Goal: Contribute content: Contribute content

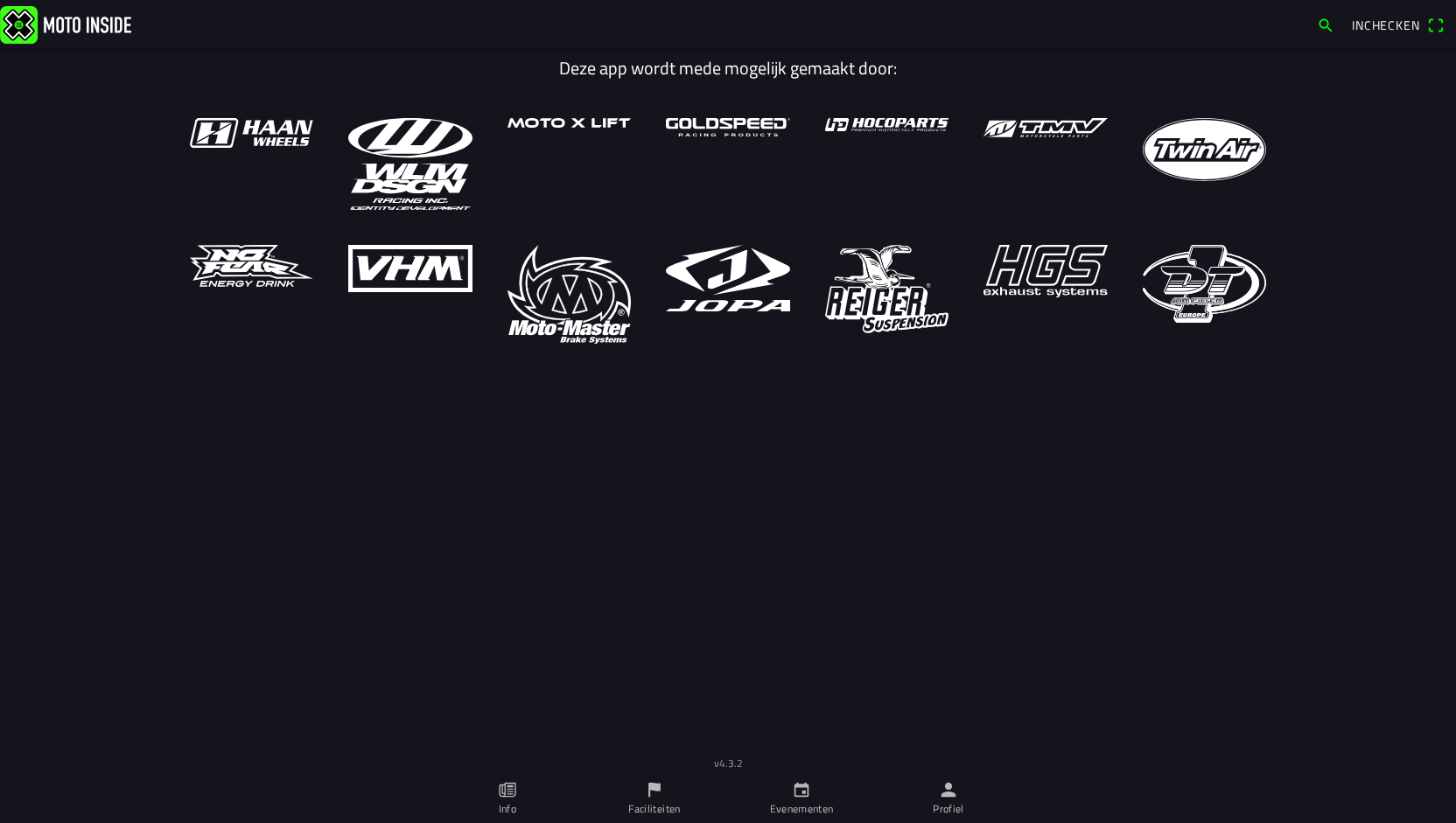
click at [945, 794] on icon "person" at bounding box center [949, 791] width 15 height 15
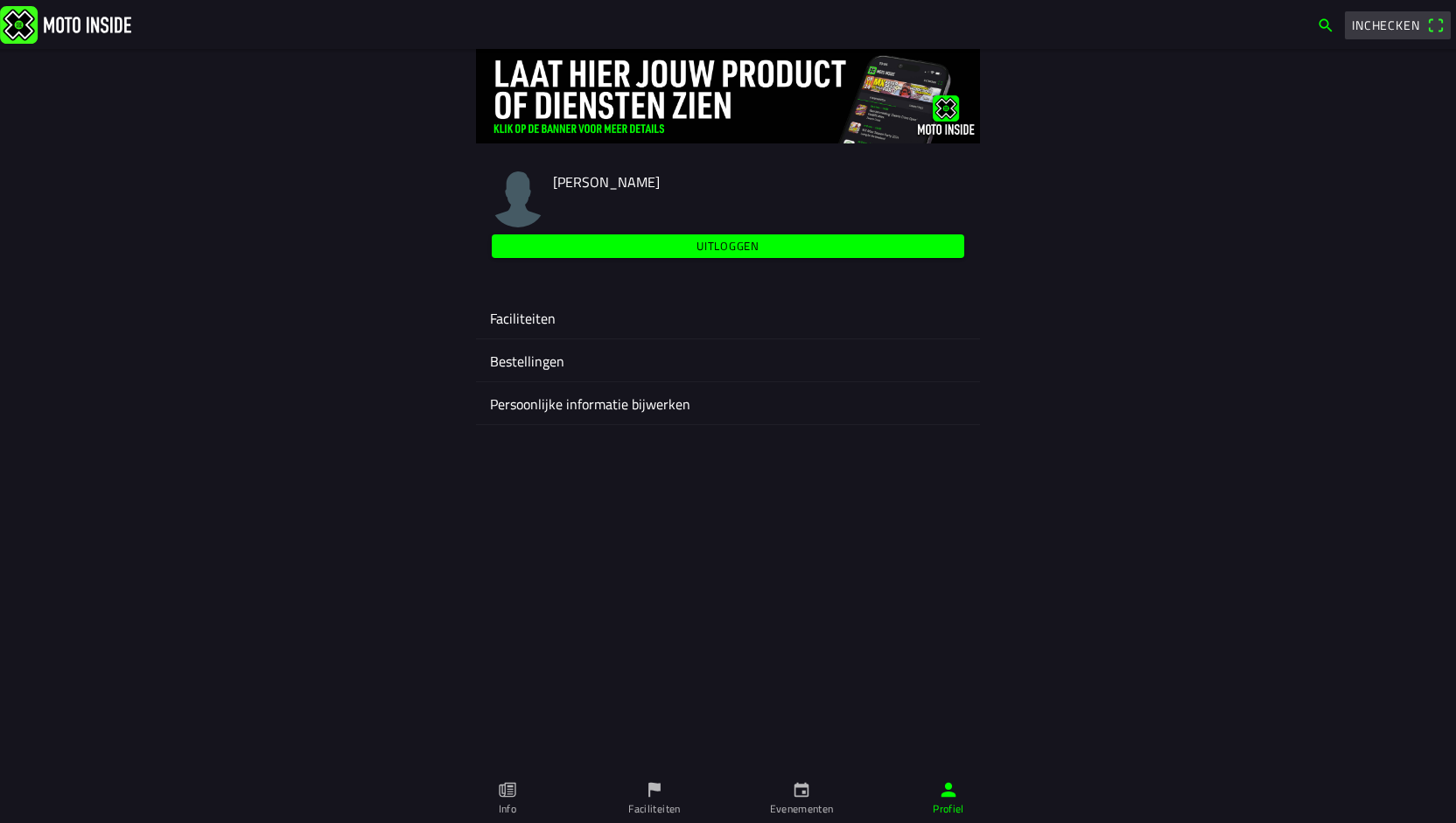
click at [1391, 29] on span "Inchecken" at bounding box center [1386, 25] width 68 height 18
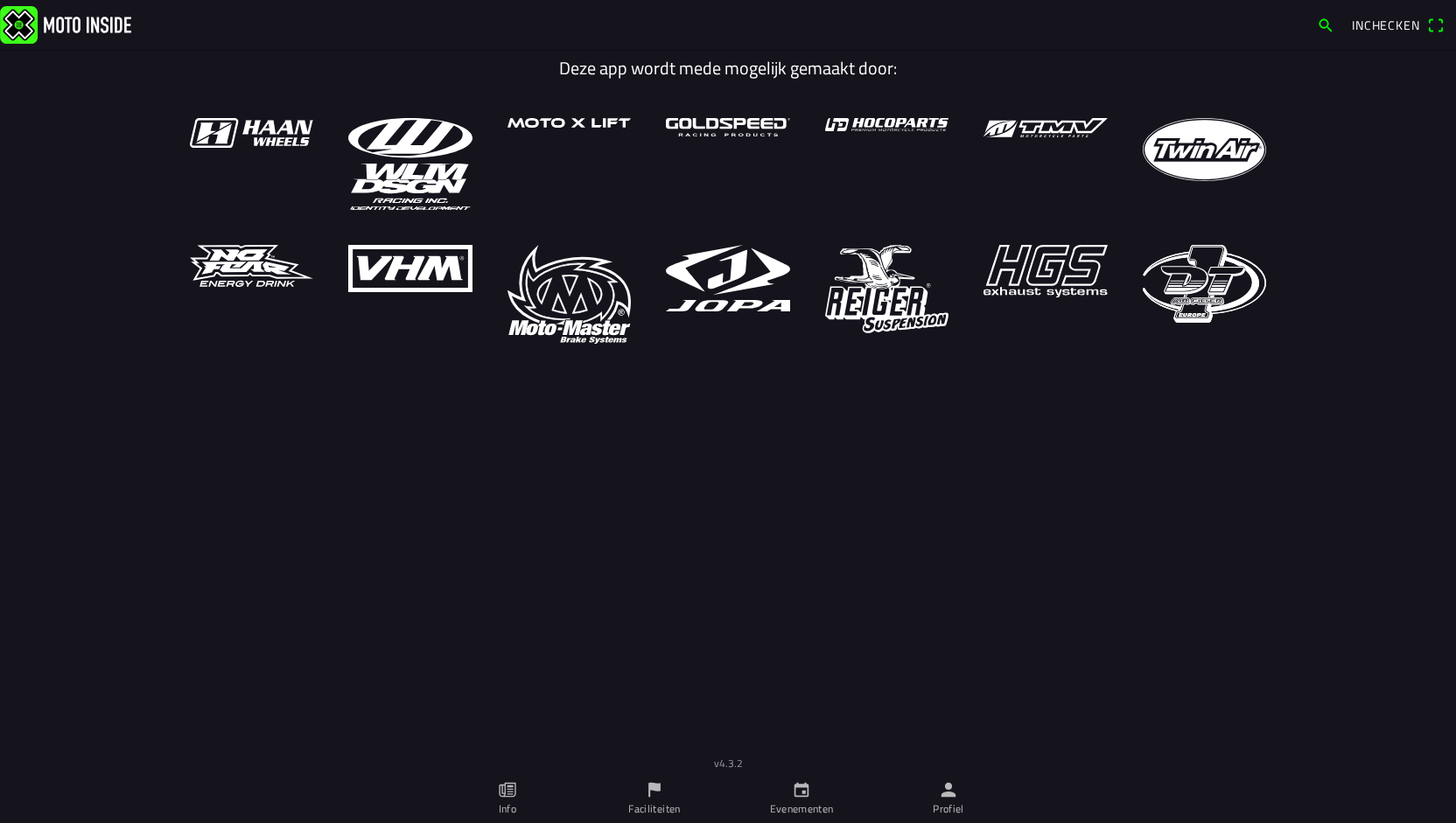
click at [950, 799] on icon "person" at bounding box center [948, 790] width 19 height 19
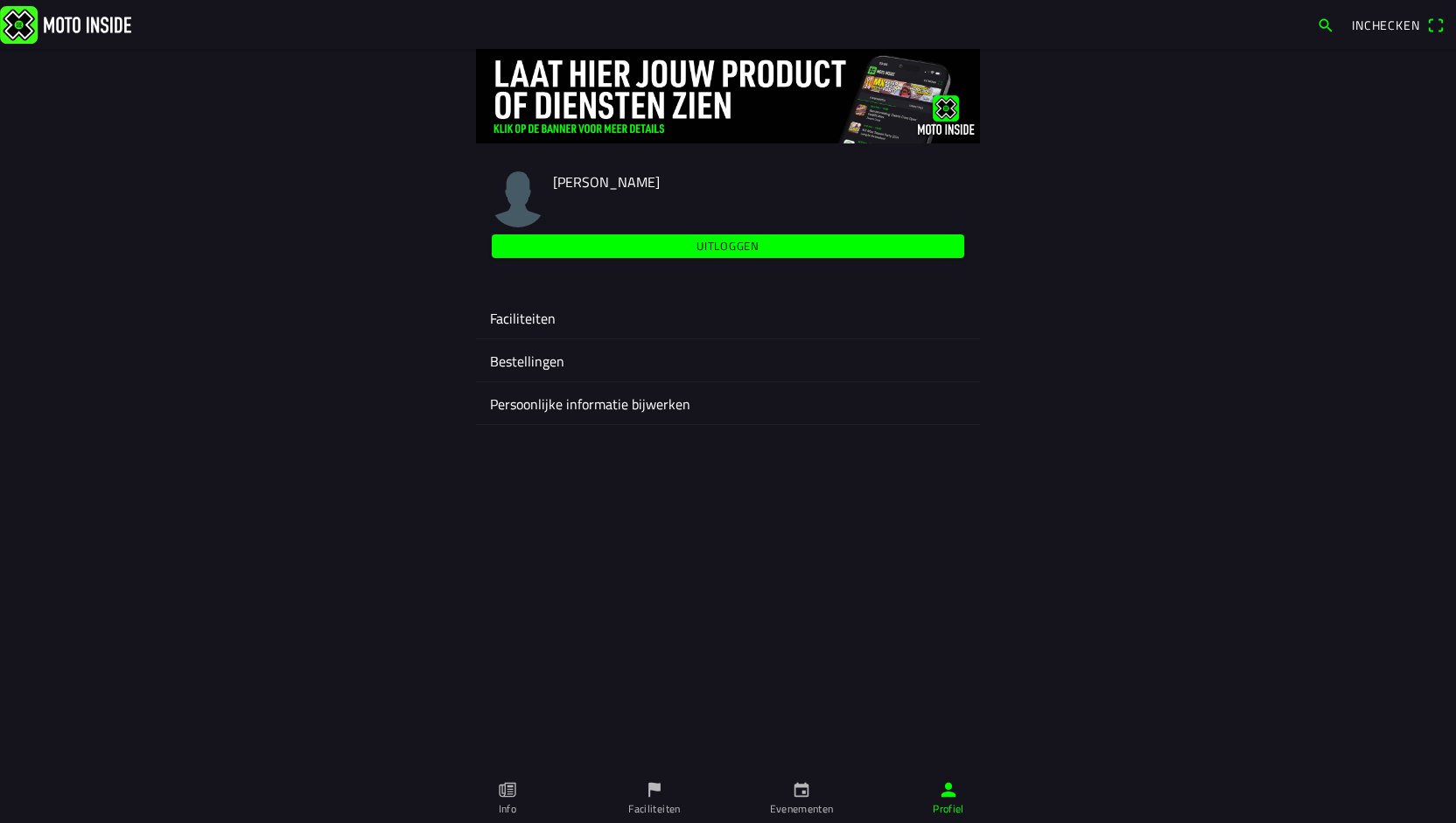
click at [545, 320] on ion-label "Faciliteiten" at bounding box center [728, 319] width 476 height 21
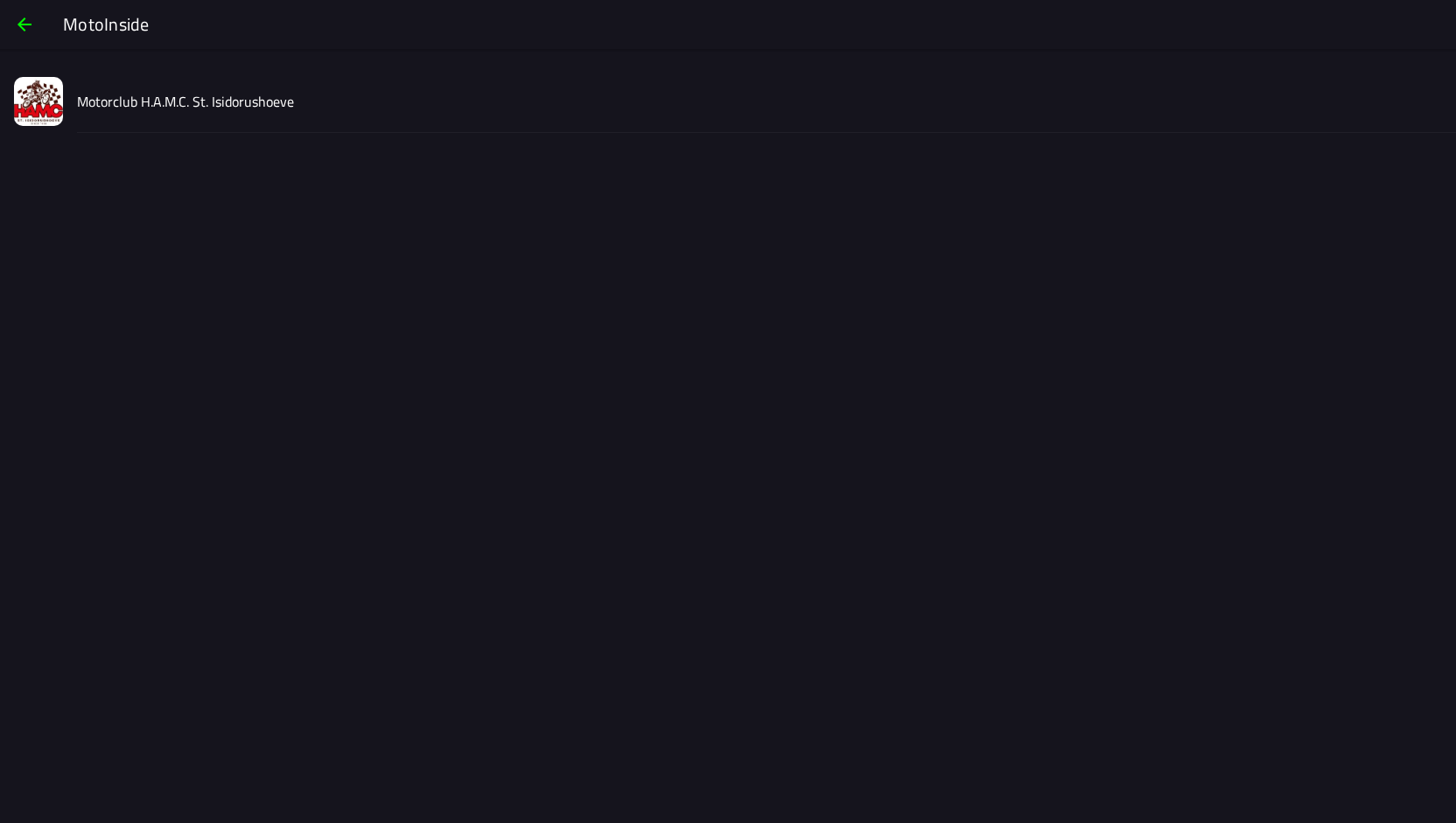
click at [0, 0] on slot "Motorclub H.A.M.C. St. Isidorushoeve" at bounding box center [0, 0] width 0 height 0
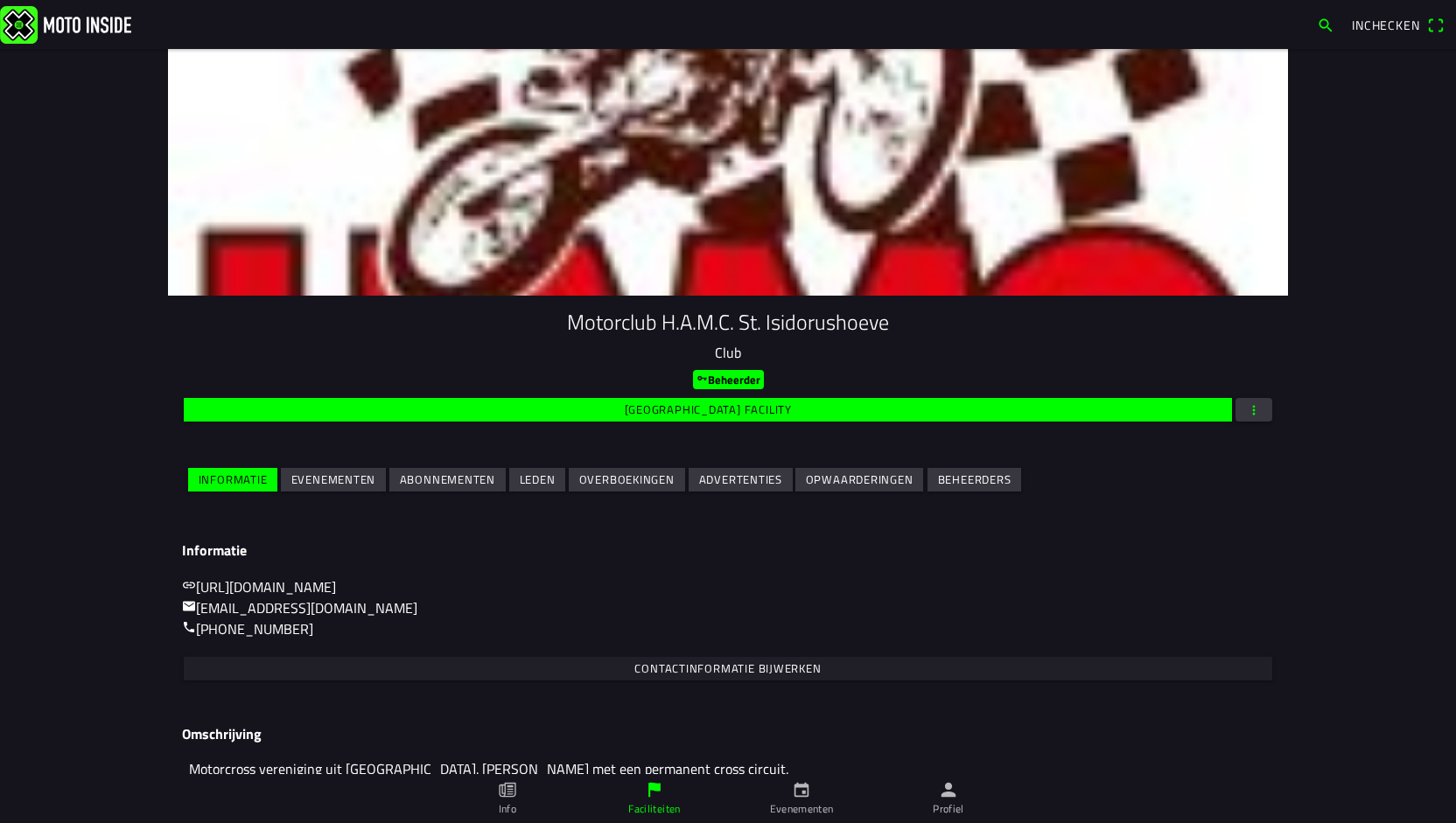
click at [0, 0] on slot "Evenementen" at bounding box center [0, 0] width 0 height 0
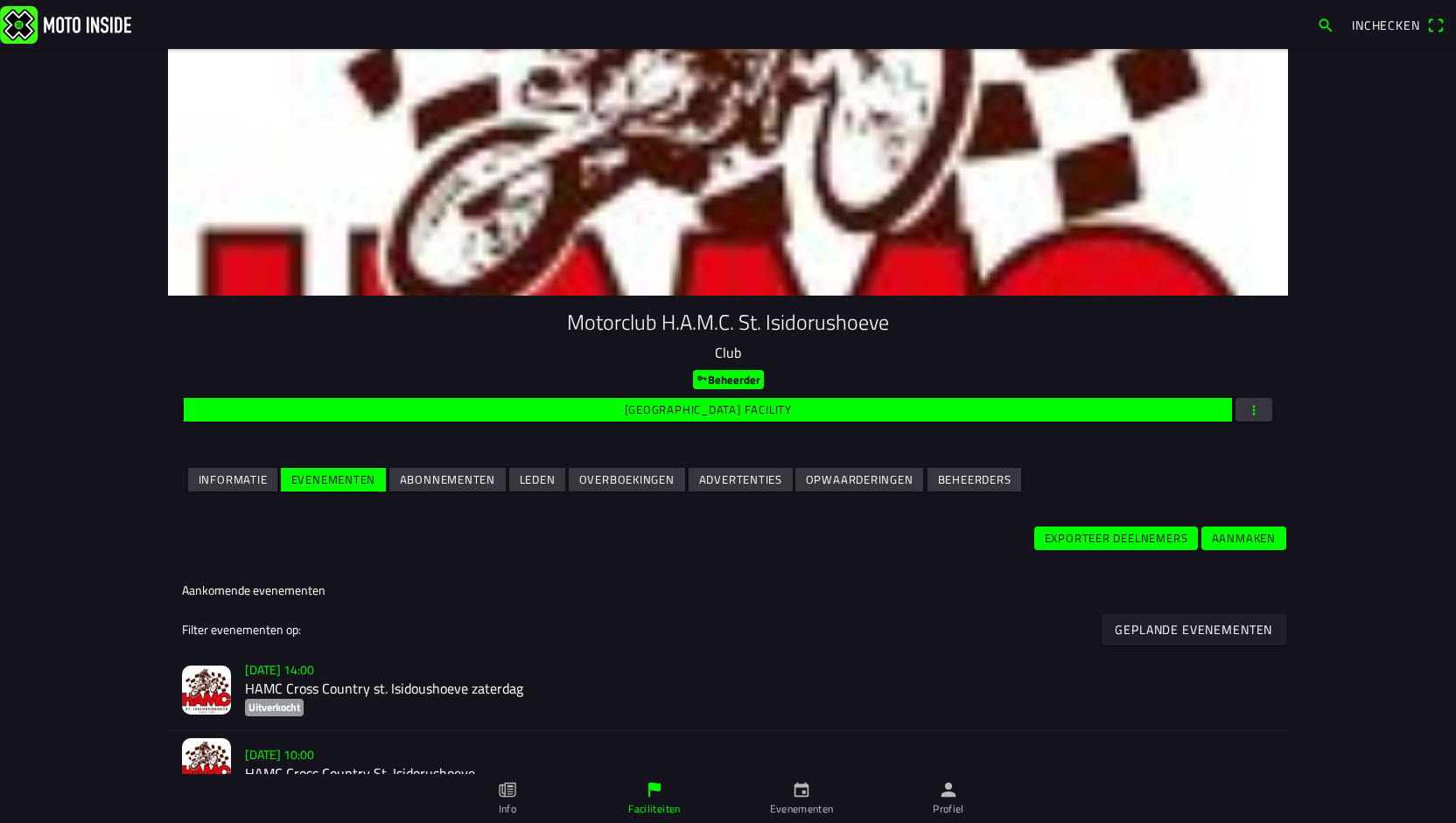
click at [411, 689] on h2 "HAMC Cross Country st. Isidoushoeve zaterdag" at bounding box center [760, 689] width 1029 height 17
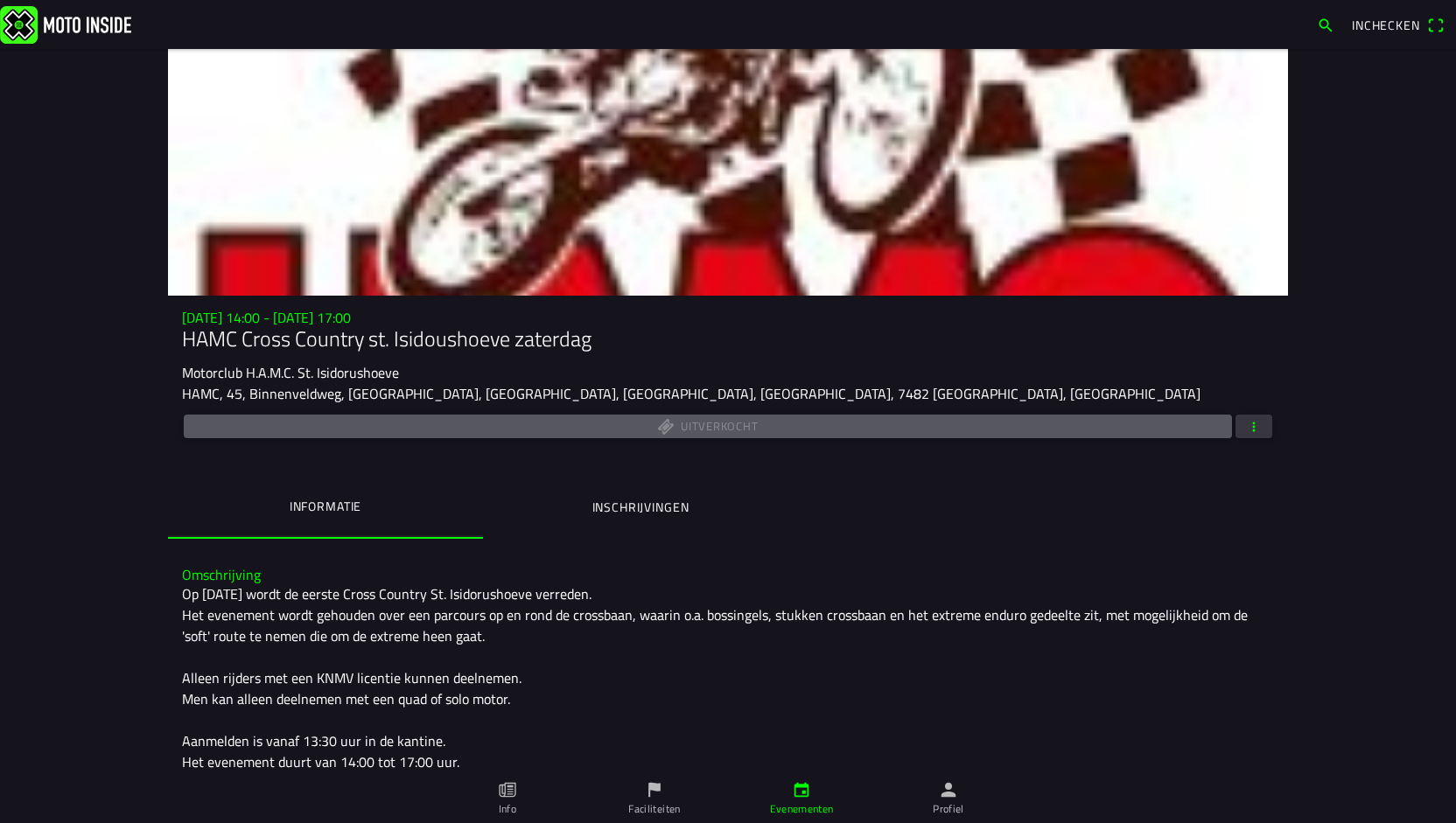
click at [1250, 429] on span "button" at bounding box center [1254, 426] width 16 height 24
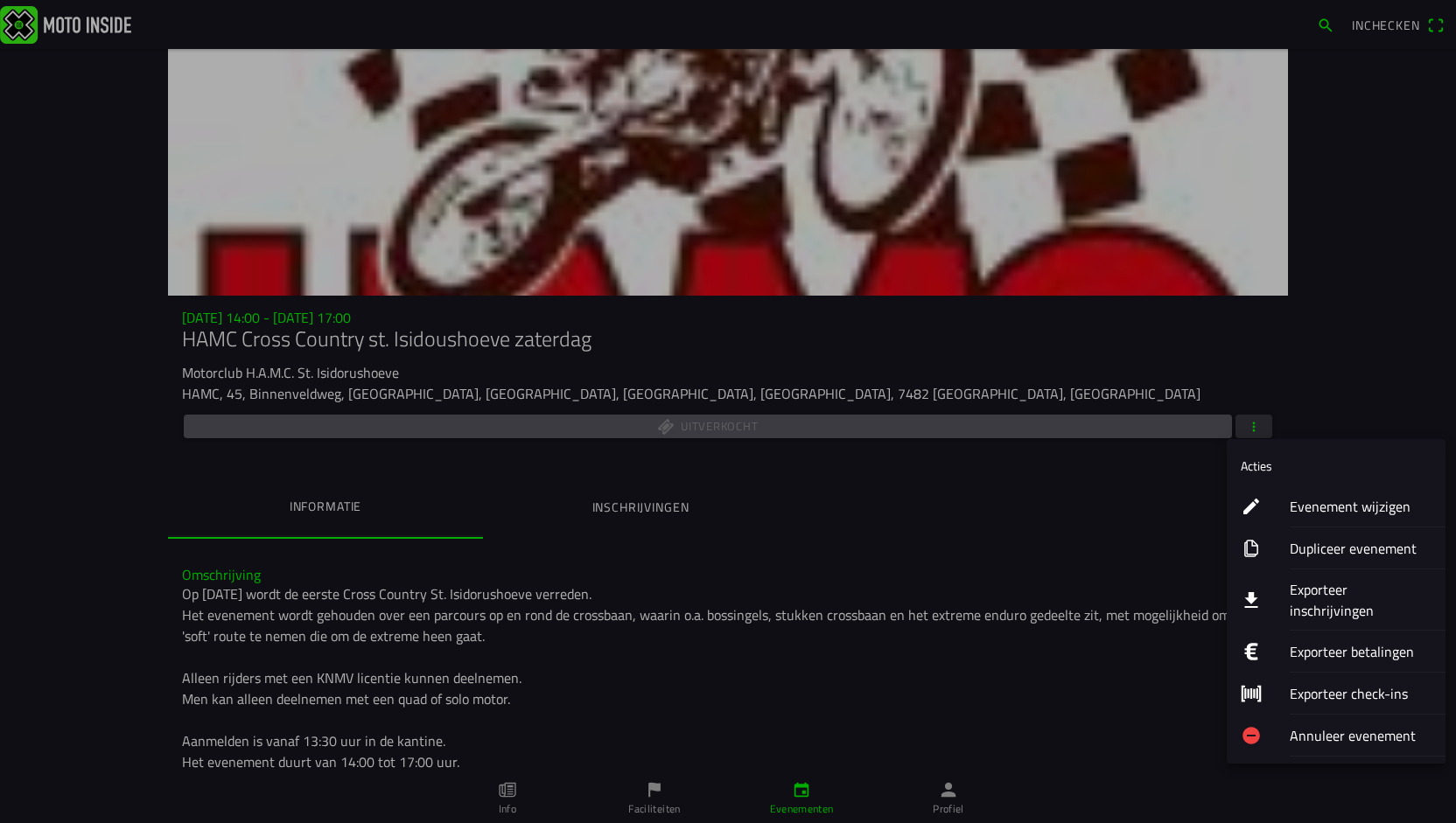
click at [1370, 512] on ion-label "Evenement wijzigen" at bounding box center [1360, 506] width 142 height 21
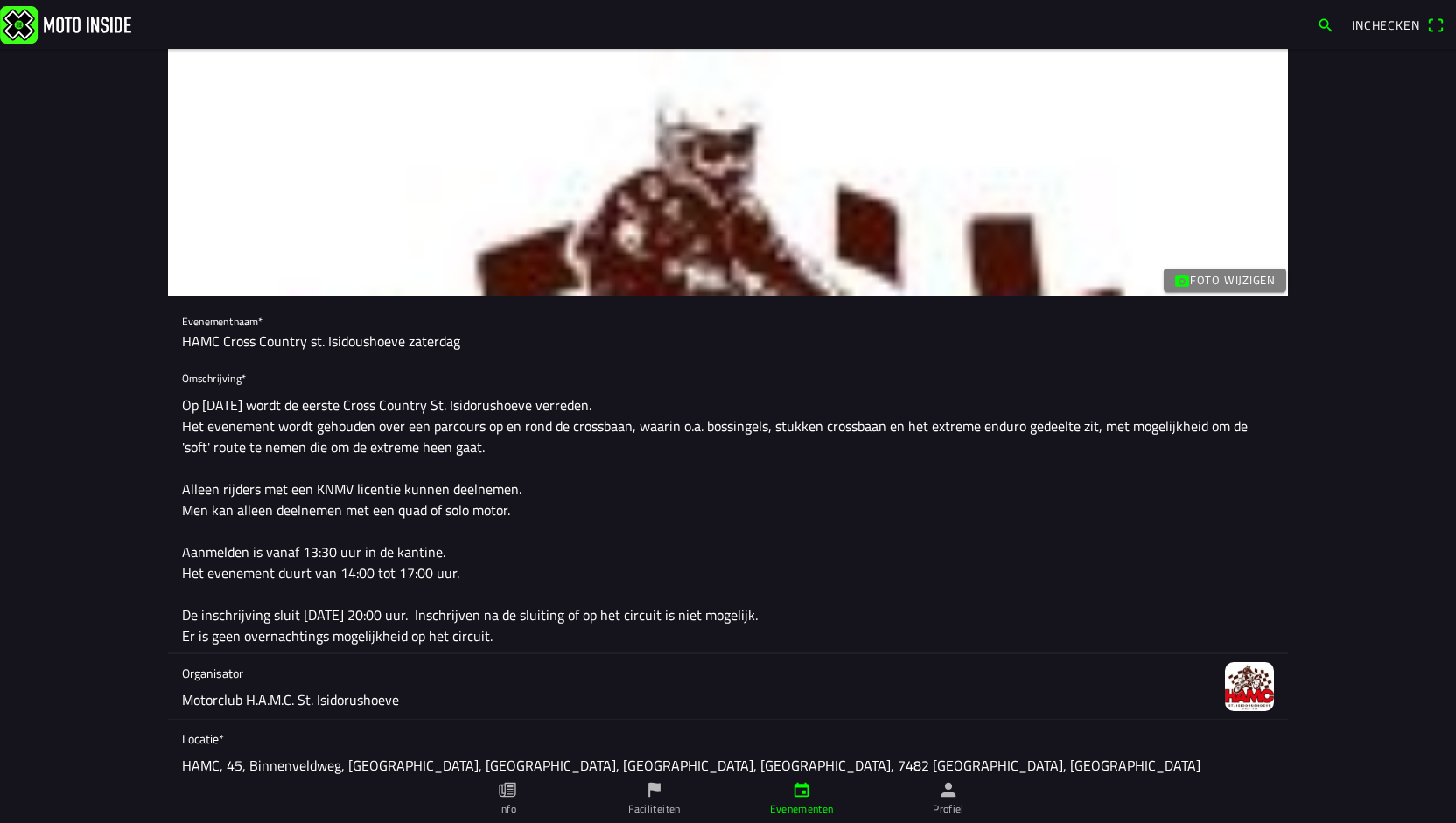
click at [978, 597] on textarea "Op zaterdag 27 september wordt de eerste Cross Country St. Isidorushoeve verred…" at bounding box center [728, 520] width 1092 height 266
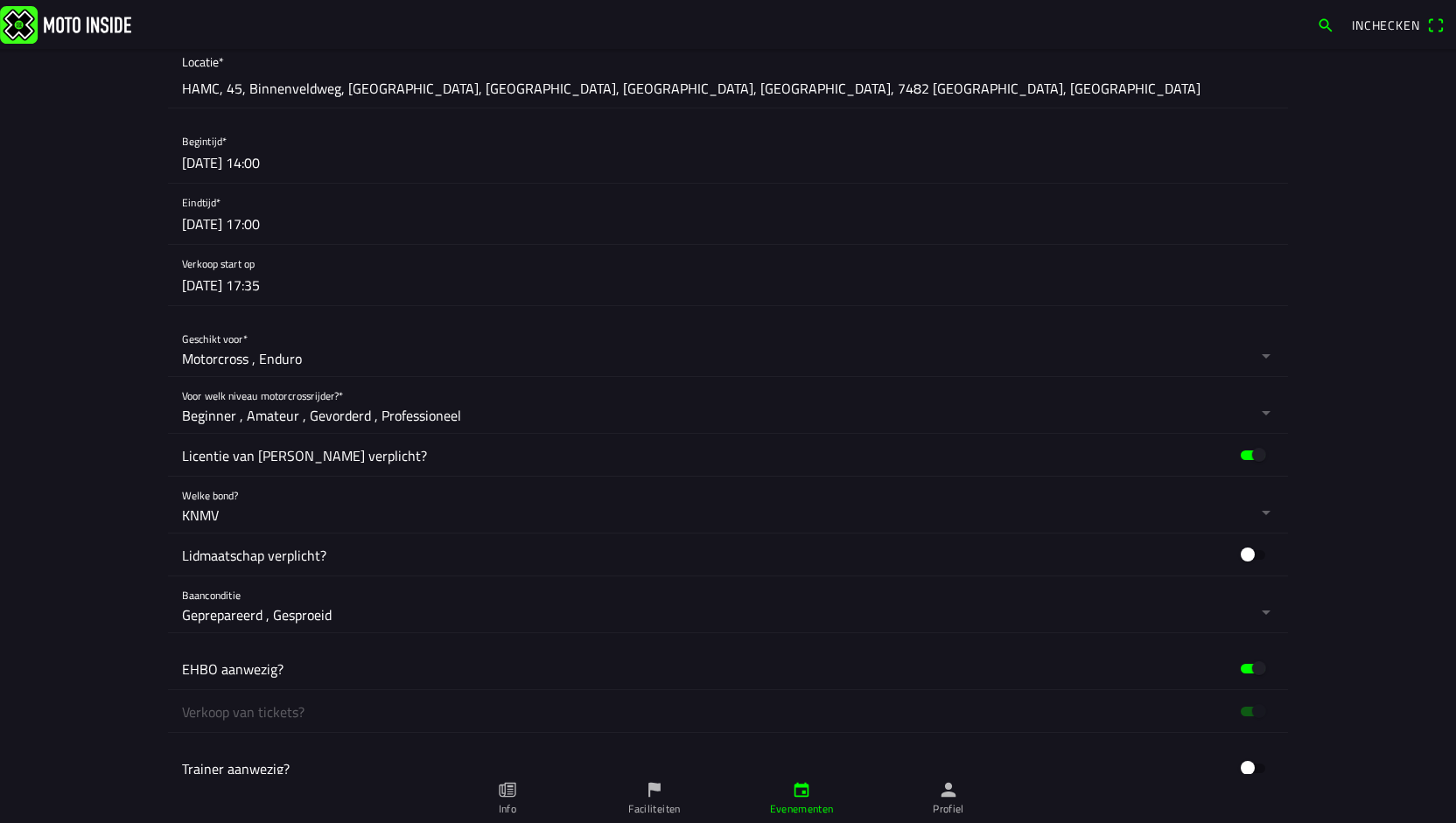
scroll to position [1355, 0]
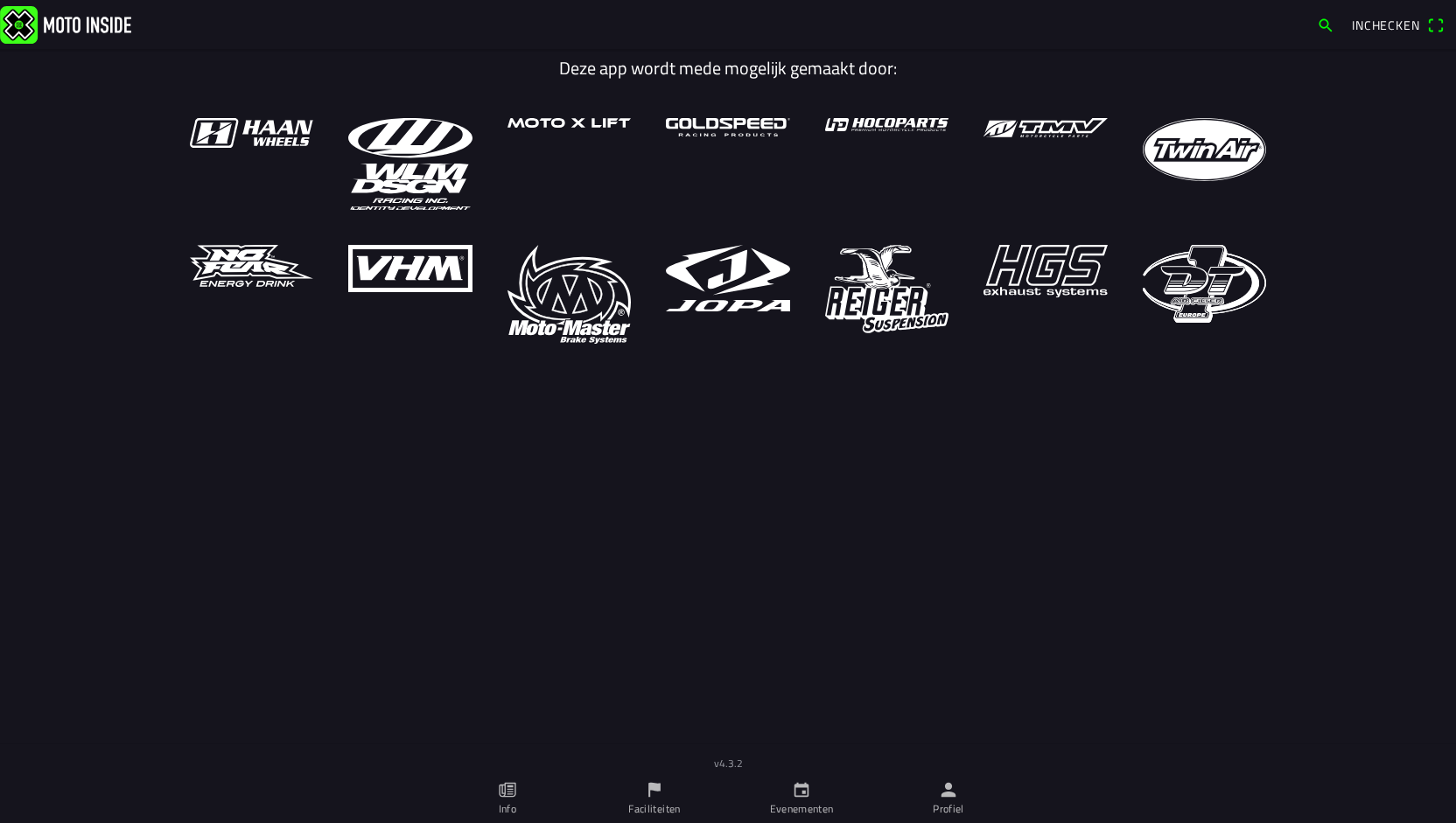
click at [947, 796] on icon "person" at bounding box center [949, 791] width 15 height 15
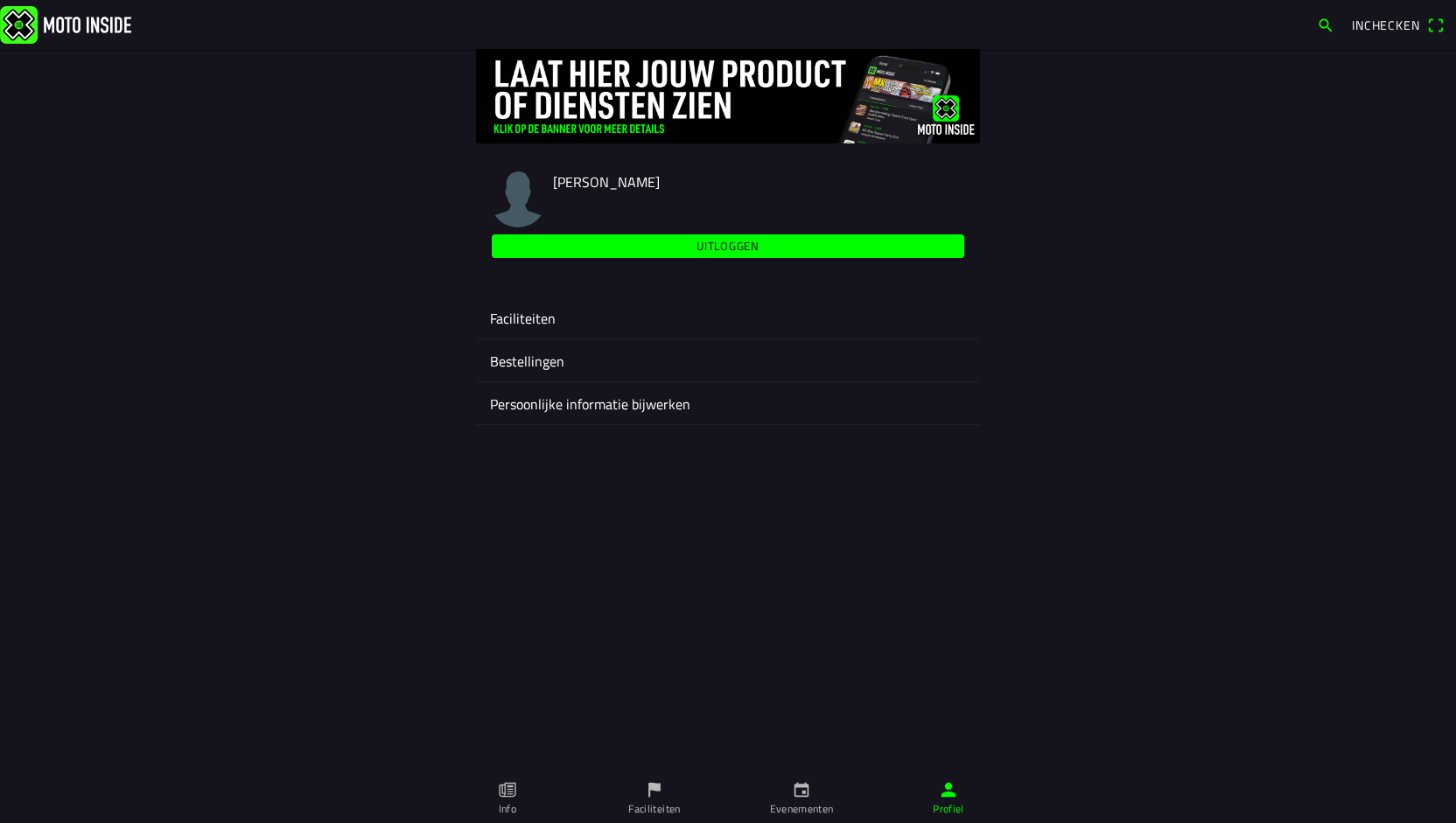
click at [545, 314] on ion-label "Faciliteiten" at bounding box center [728, 319] width 476 height 21
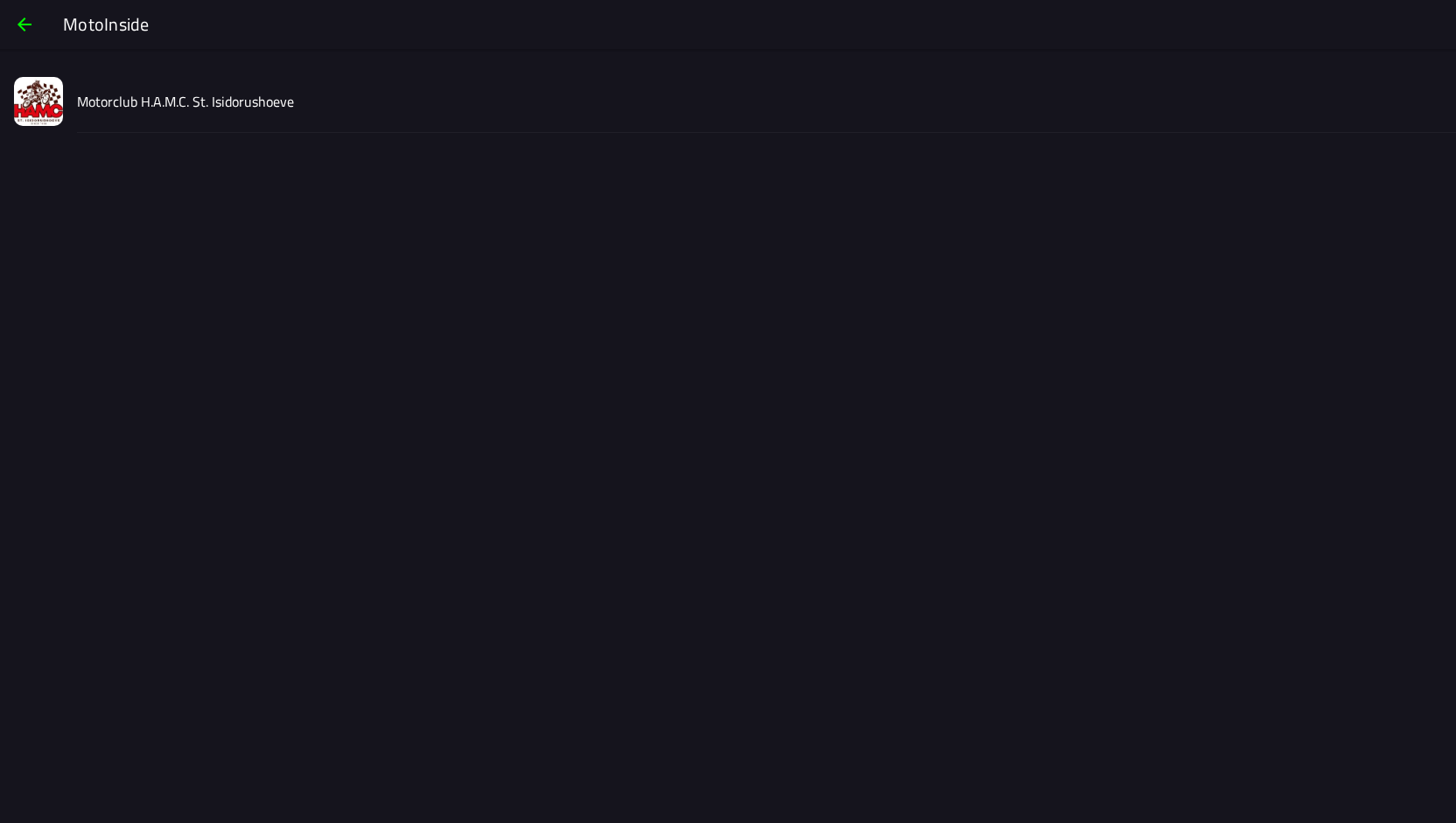
click at [0, 0] on slot "Motorclub H.A.M.C. St. Isidorushoeve" at bounding box center [0, 0] width 0 height 0
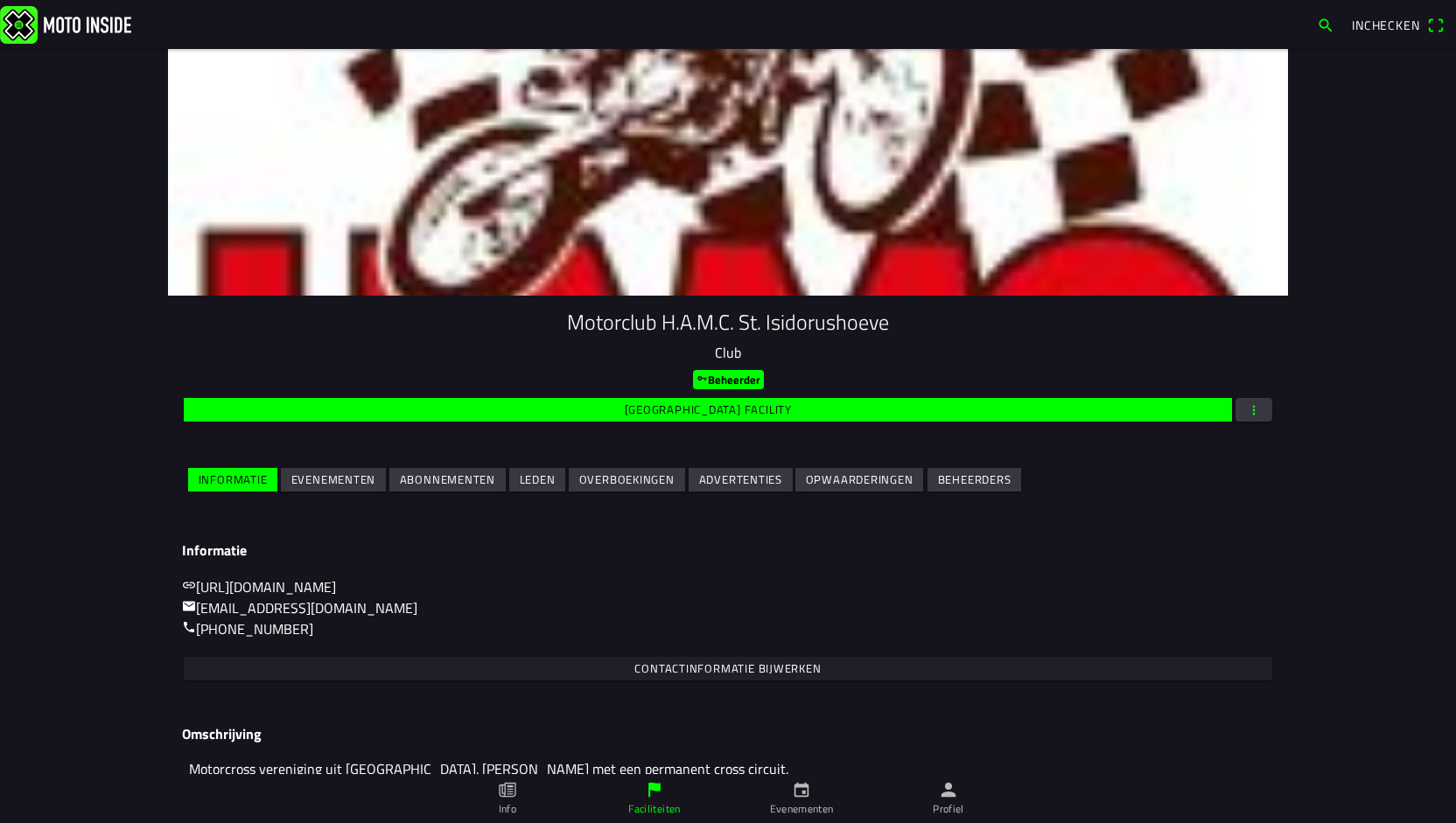
click at [0, 0] on slot "Evenementen" at bounding box center [0, 0] width 0 height 0
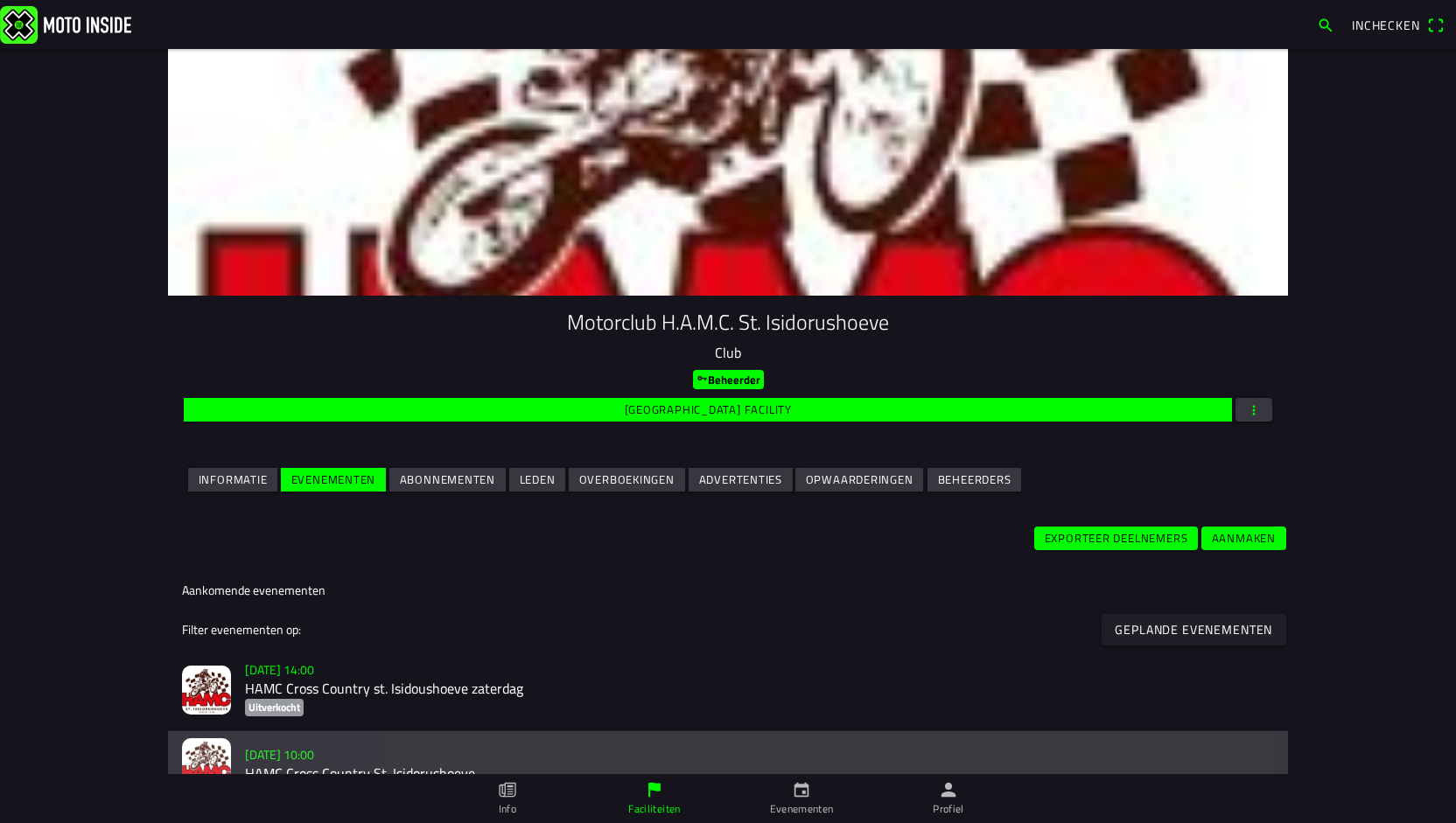
click at [0, 0] on slot "[DATE] 10:00" at bounding box center [0, 0] width 0 height 0
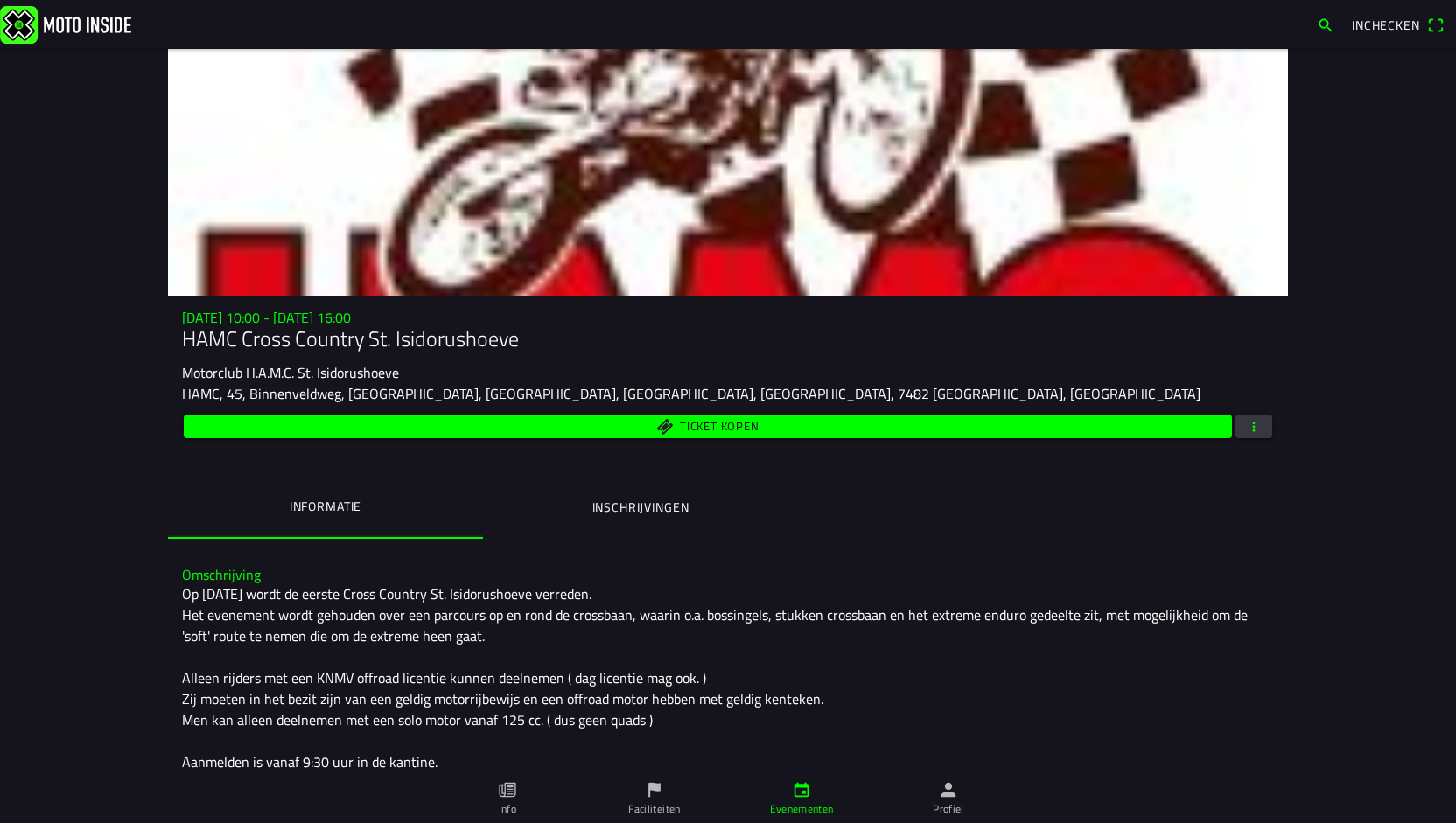
click at [1250, 426] on span "button" at bounding box center [1254, 426] width 16 height 24
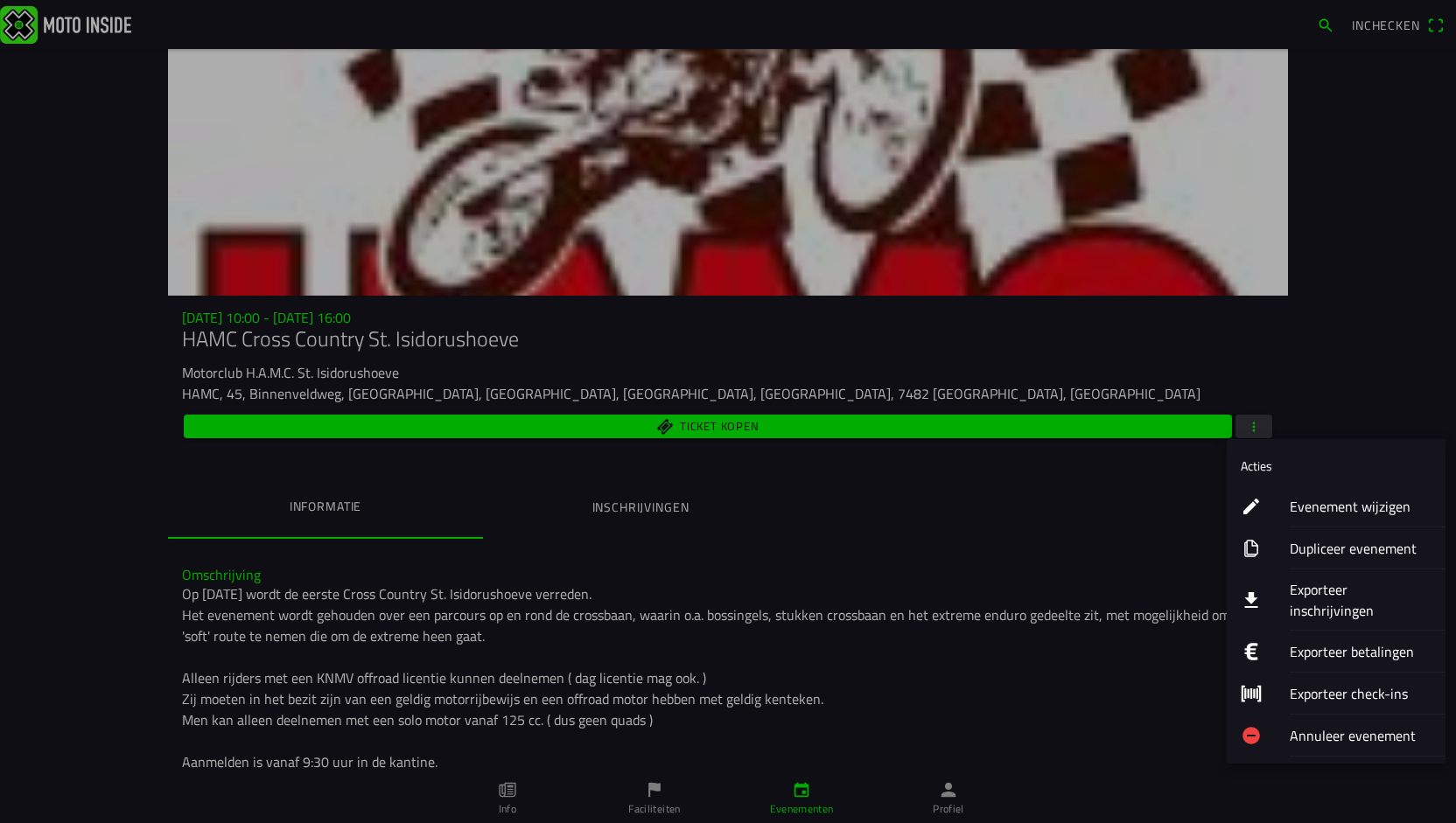
click at [1341, 514] on ion-label "Evenement wijzigen" at bounding box center [1360, 506] width 142 height 21
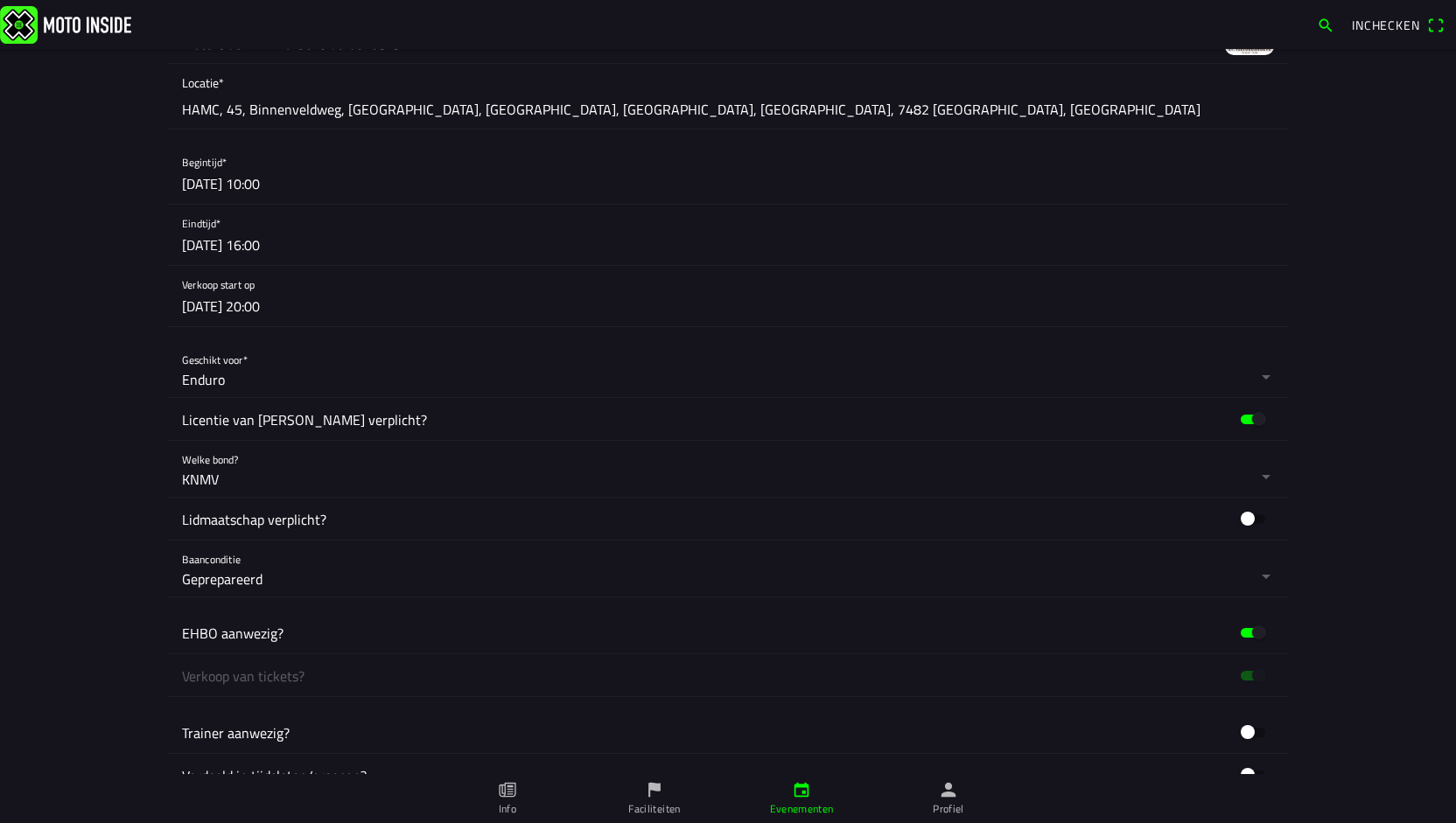
scroll to position [1355, 0]
